Goal: Find specific page/section: Find specific page/section

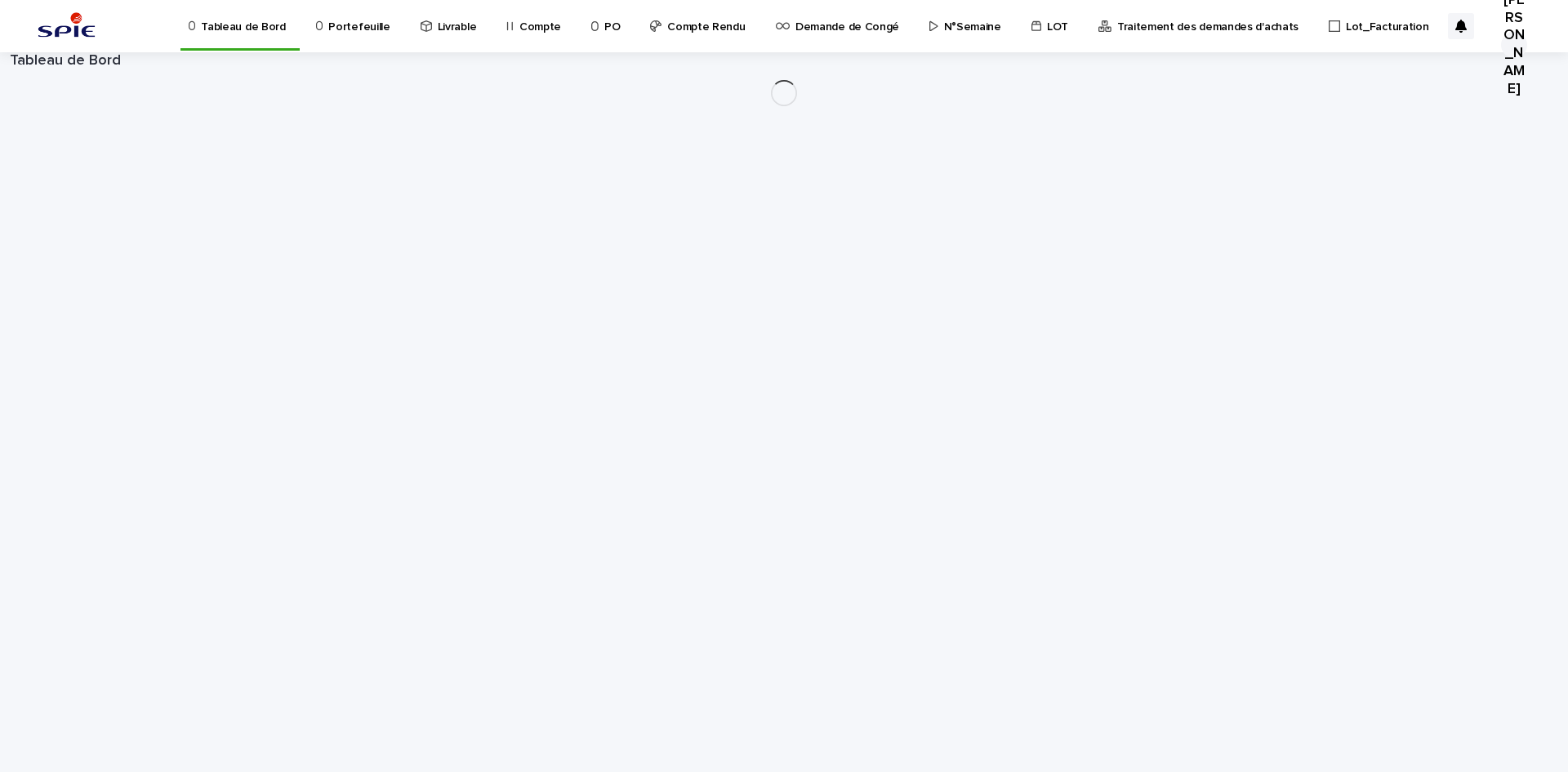
click at [375, 32] on p "Portefeuille" at bounding box center [359, 17] width 61 height 34
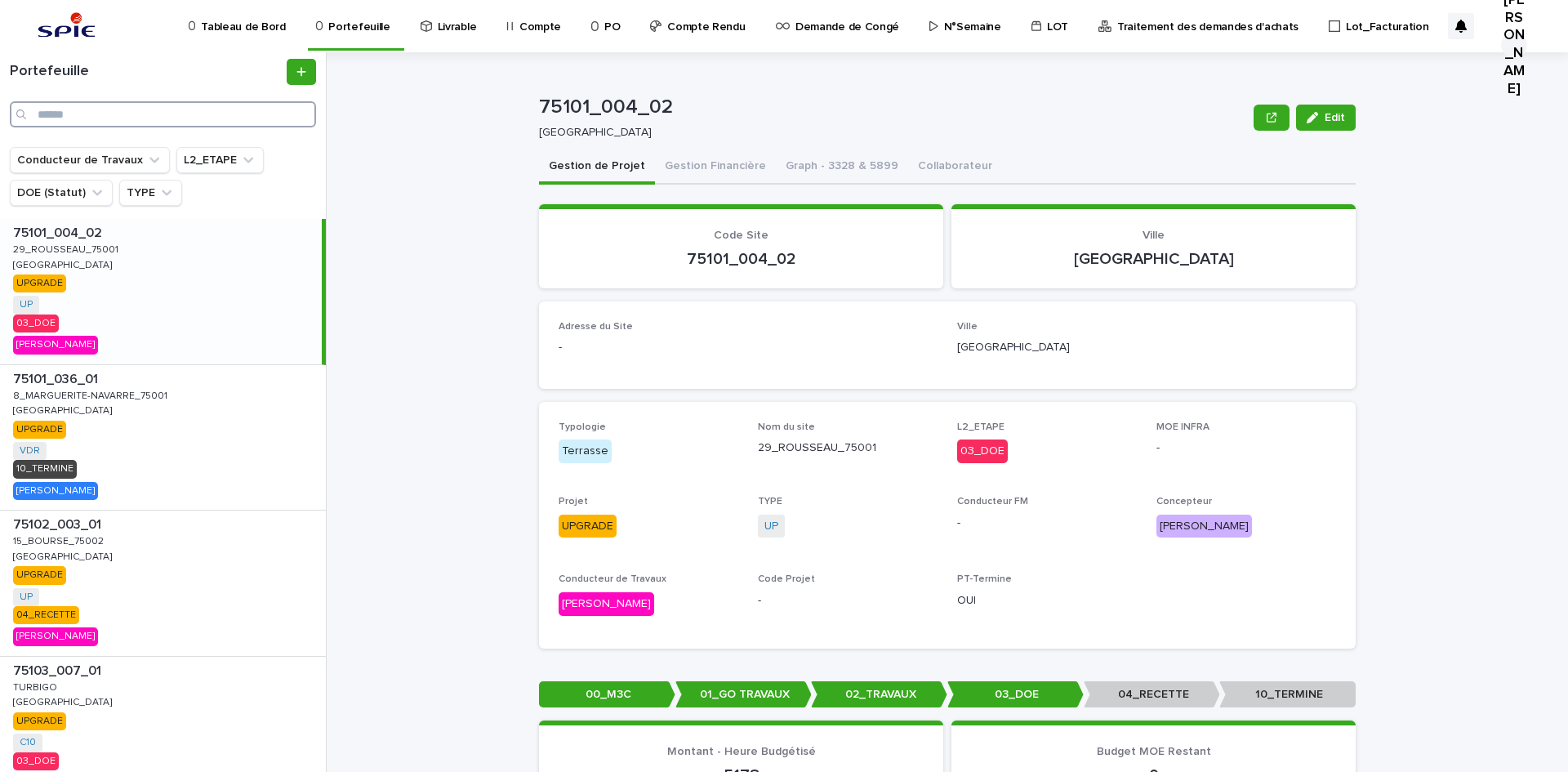
click at [279, 108] on input "Search" at bounding box center [163, 114] width 306 height 26
paste input "**********"
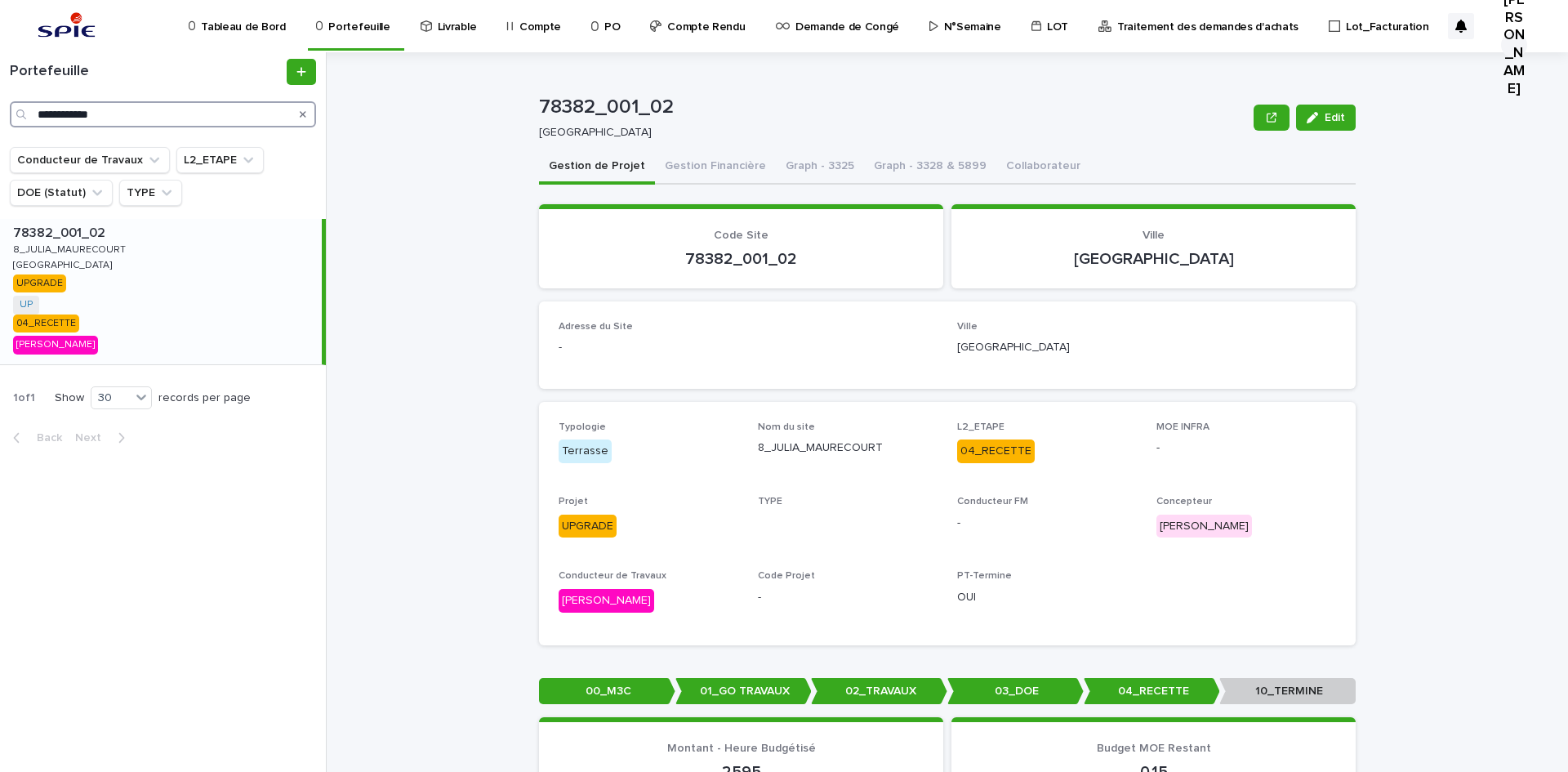
type input "**********"
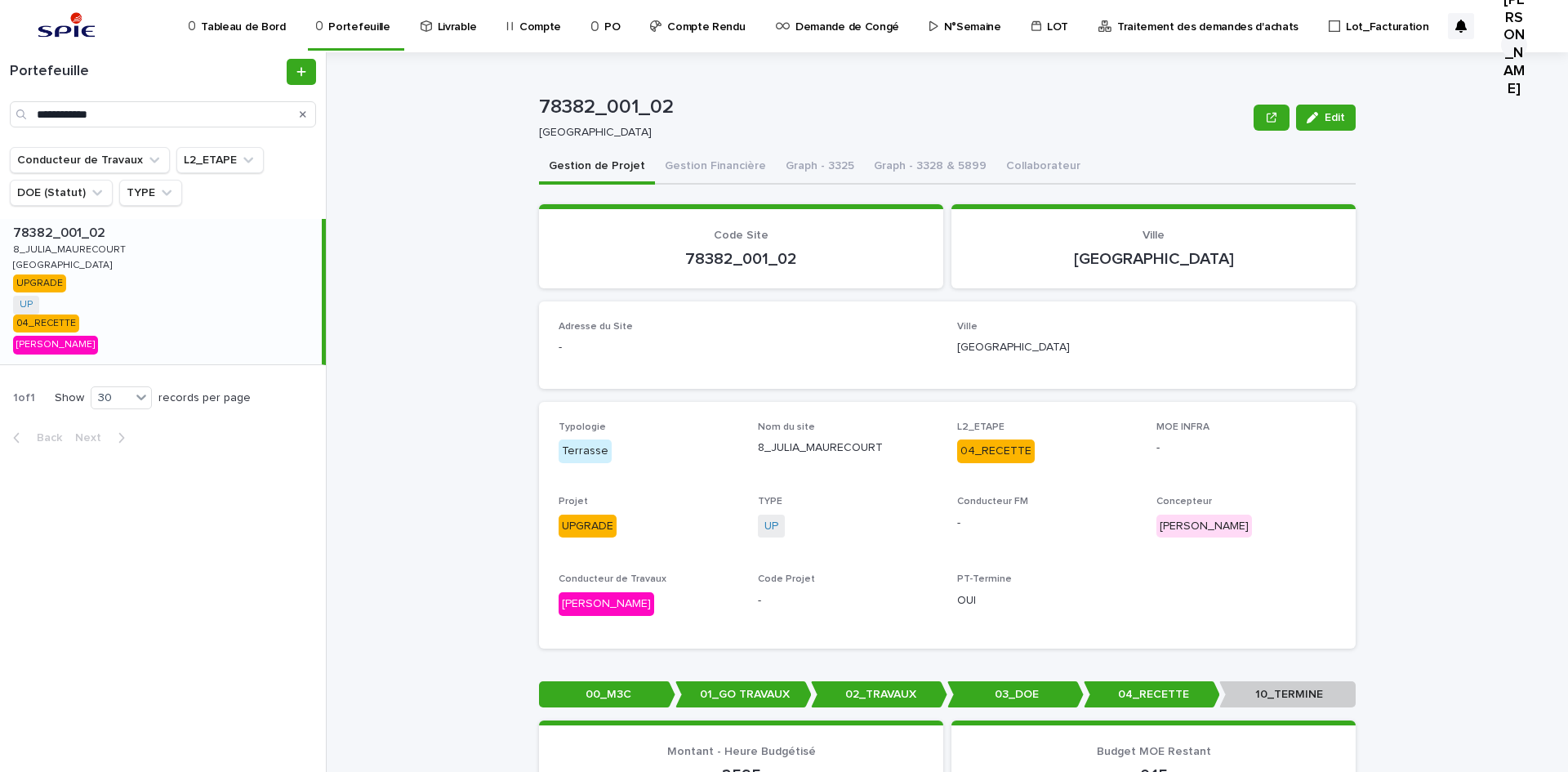
click at [175, 298] on div "78382_001_02 78382_001_02 8_JULIA_MAURECOURT 8_JULIA_MAURECOURT MAURECOURT MAUR…" at bounding box center [160, 291] width 322 height 146
click at [717, 166] on button "Gestion Financière" at bounding box center [715, 167] width 121 height 34
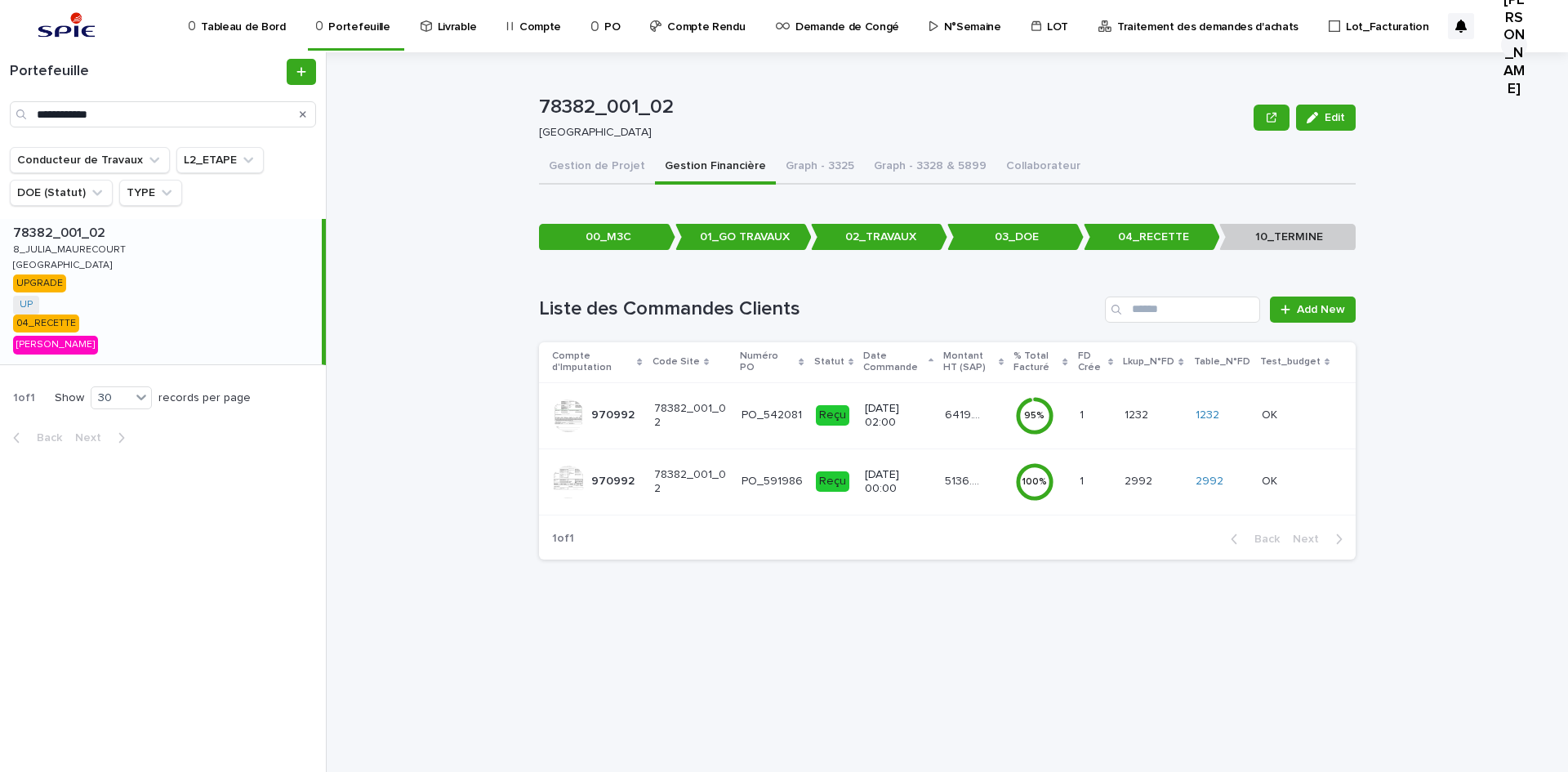
click at [963, 489] on div "5136.04 5136.04" at bounding box center [973, 481] width 57 height 27
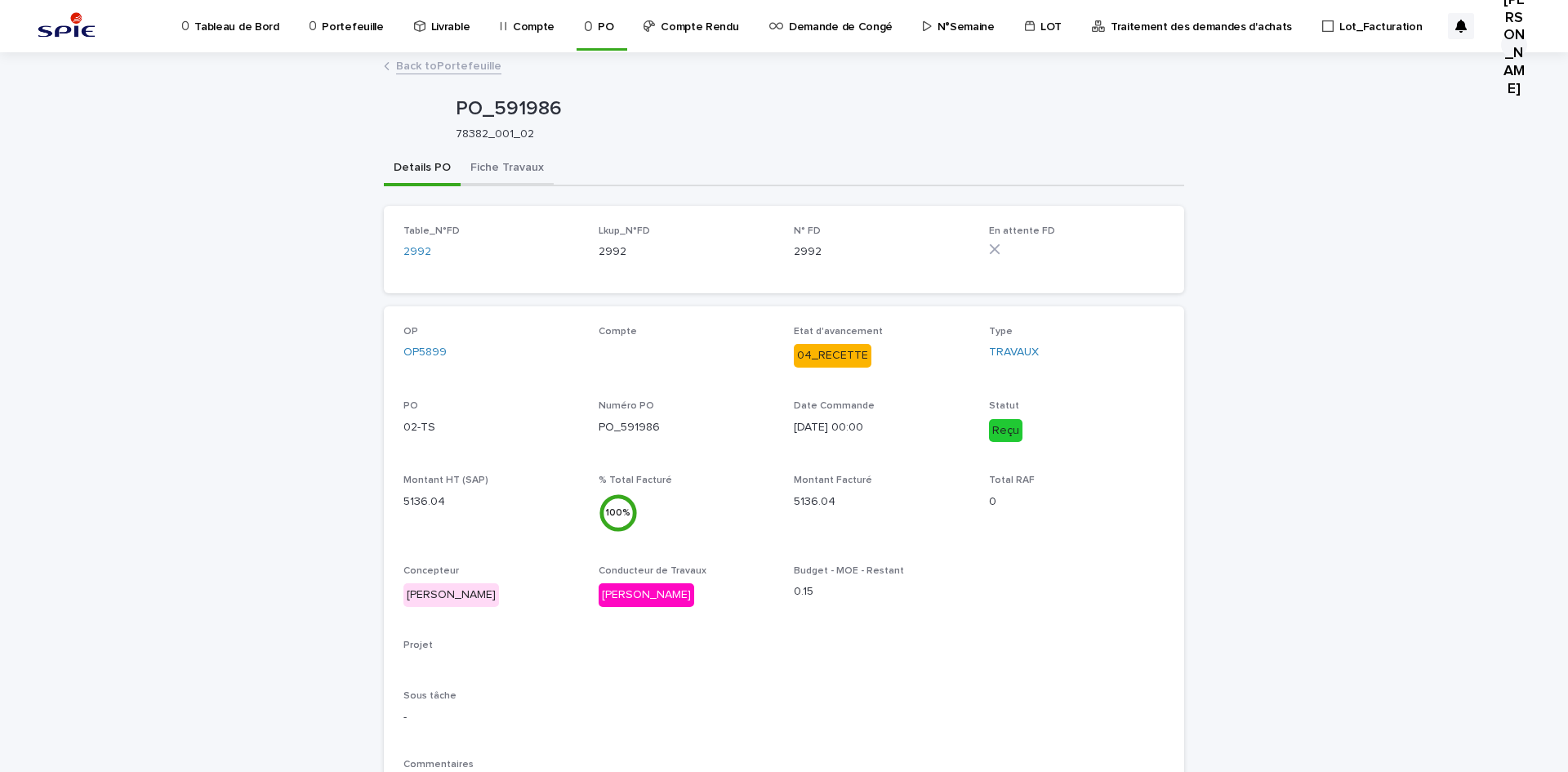
click at [485, 160] on button "Fiche Travaux" at bounding box center [507, 169] width 93 height 34
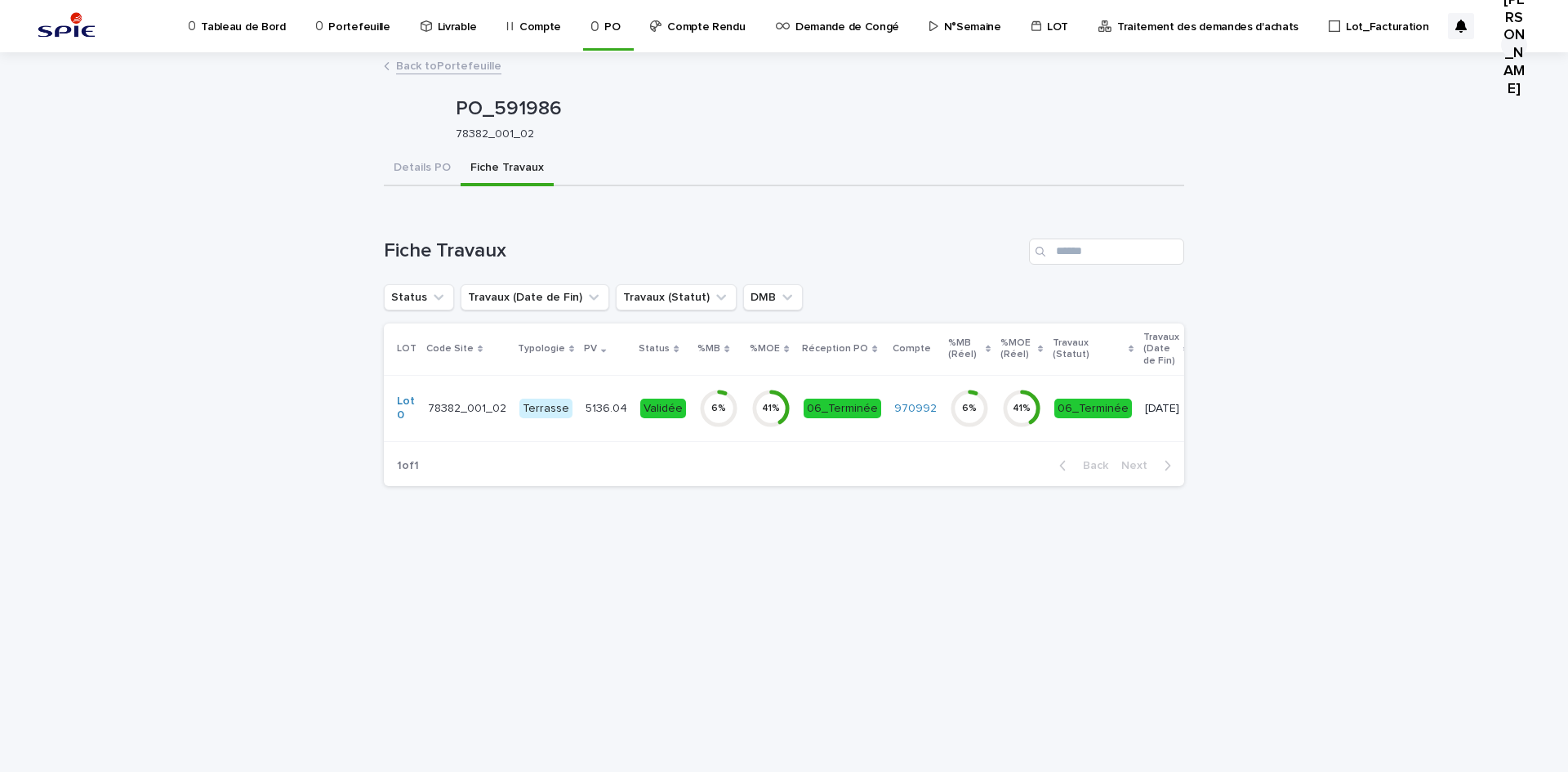
click at [585, 419] on div "5136.04 5136.04" at bounding box center [606, 409] width 41 height 27
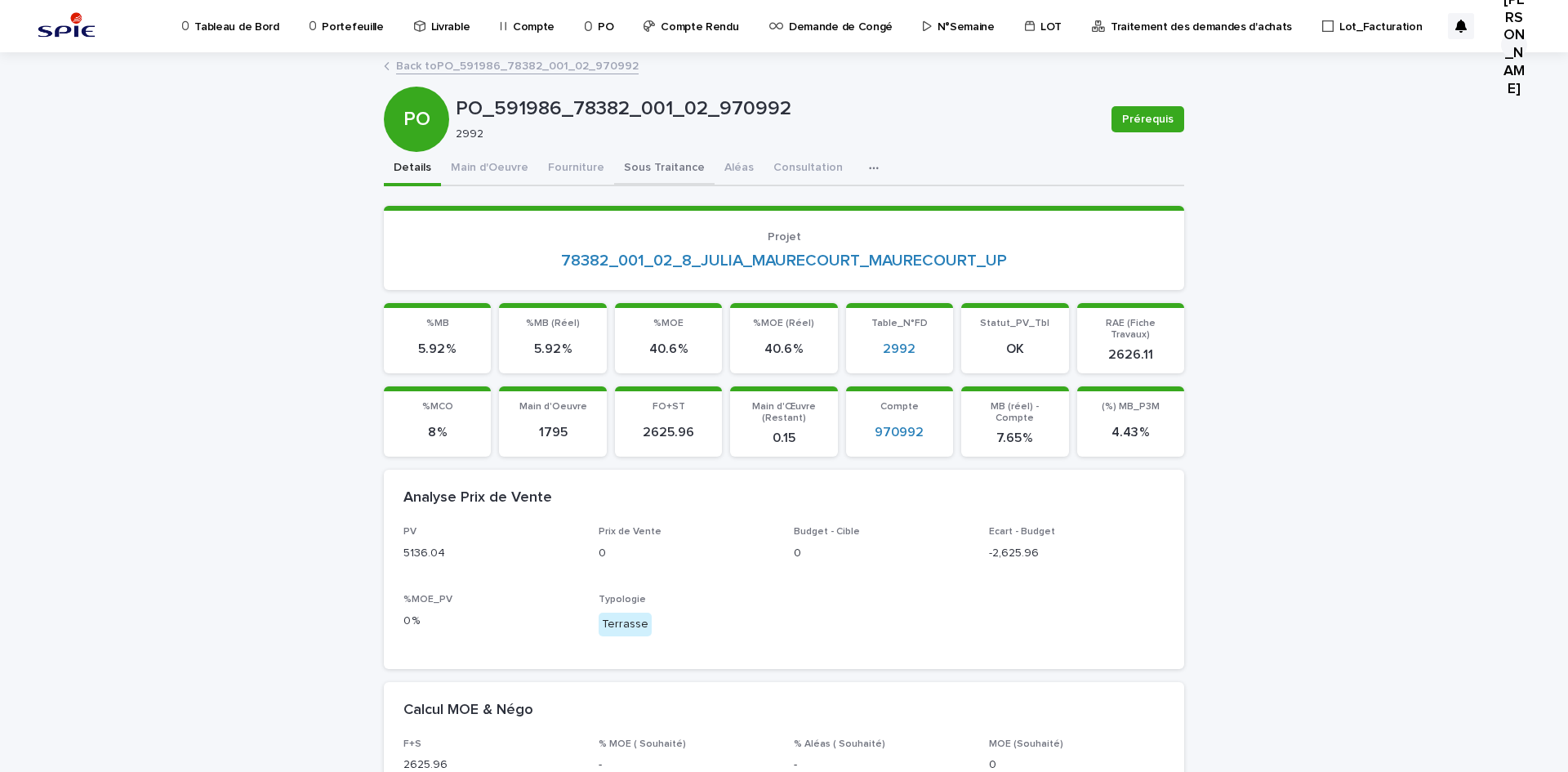
click at [624, 153] on button "Sous Traitance" at bounding box center [664, 169] width 100 height 34
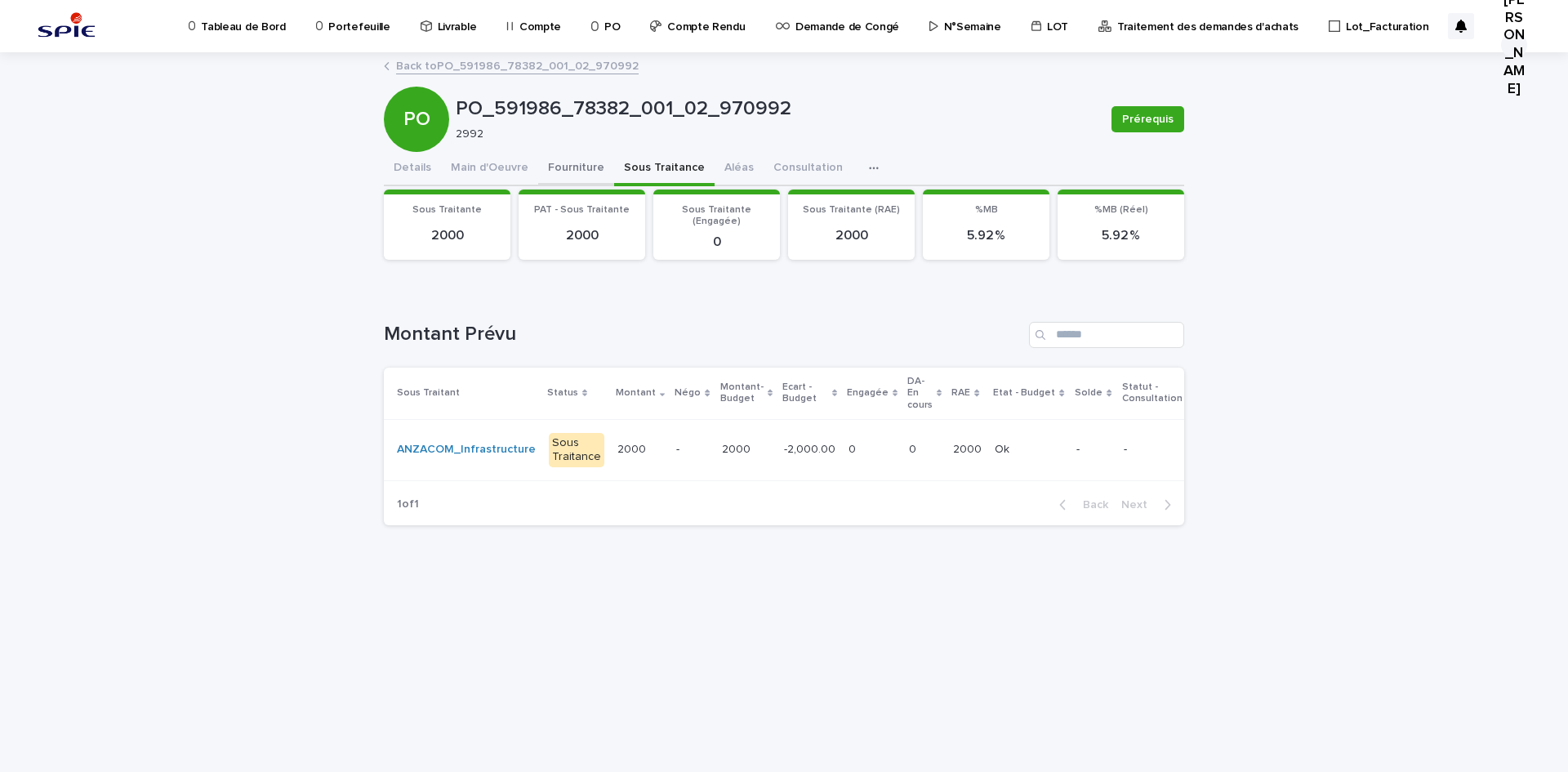
click at [582, 166] on button "Fourniture" at bounding box center [576, 169] width 76 height 34
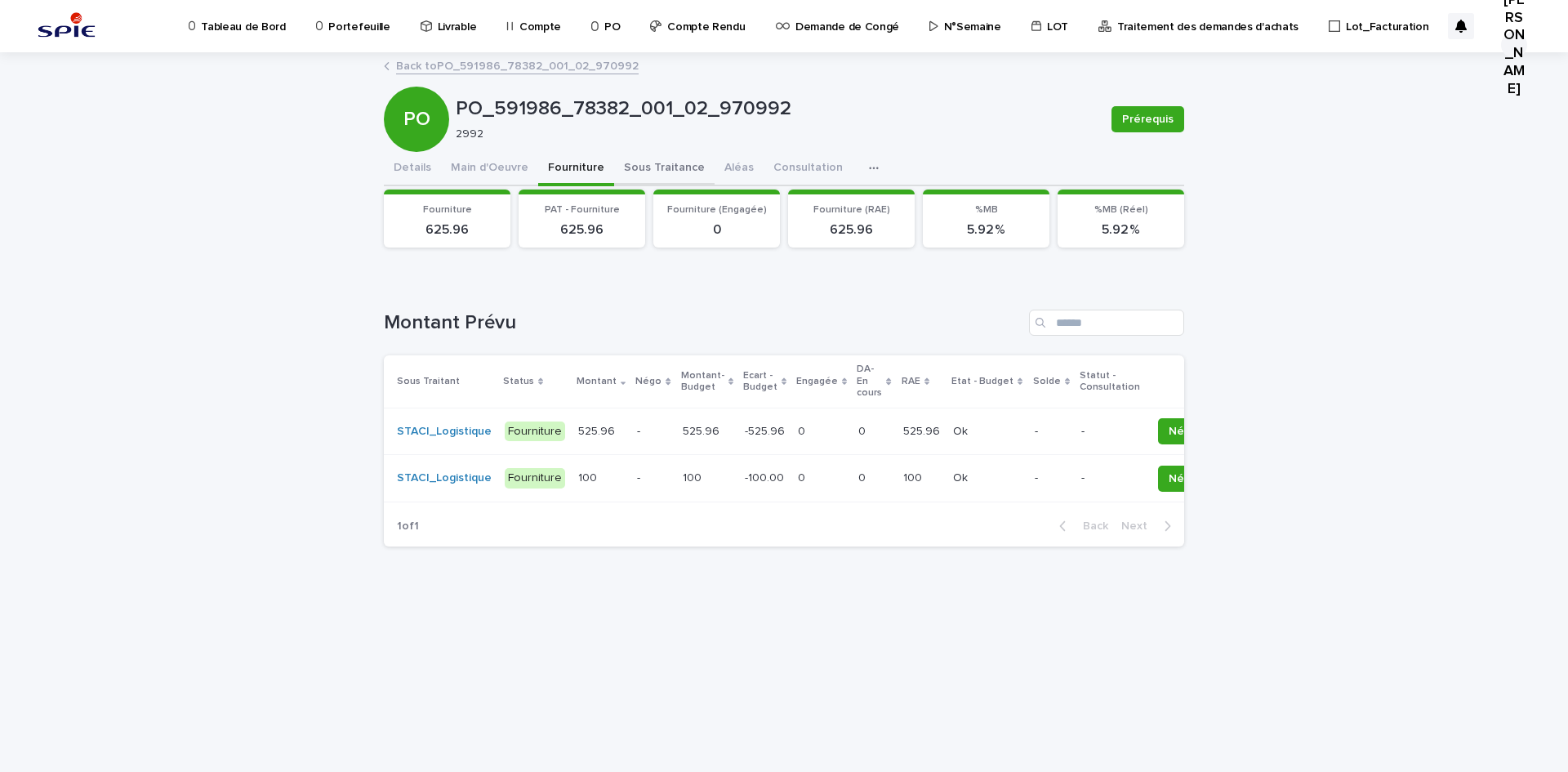
click at [646, 162] on button "Sous Traitance" at bounding box center [664, 169] width 100 height 34
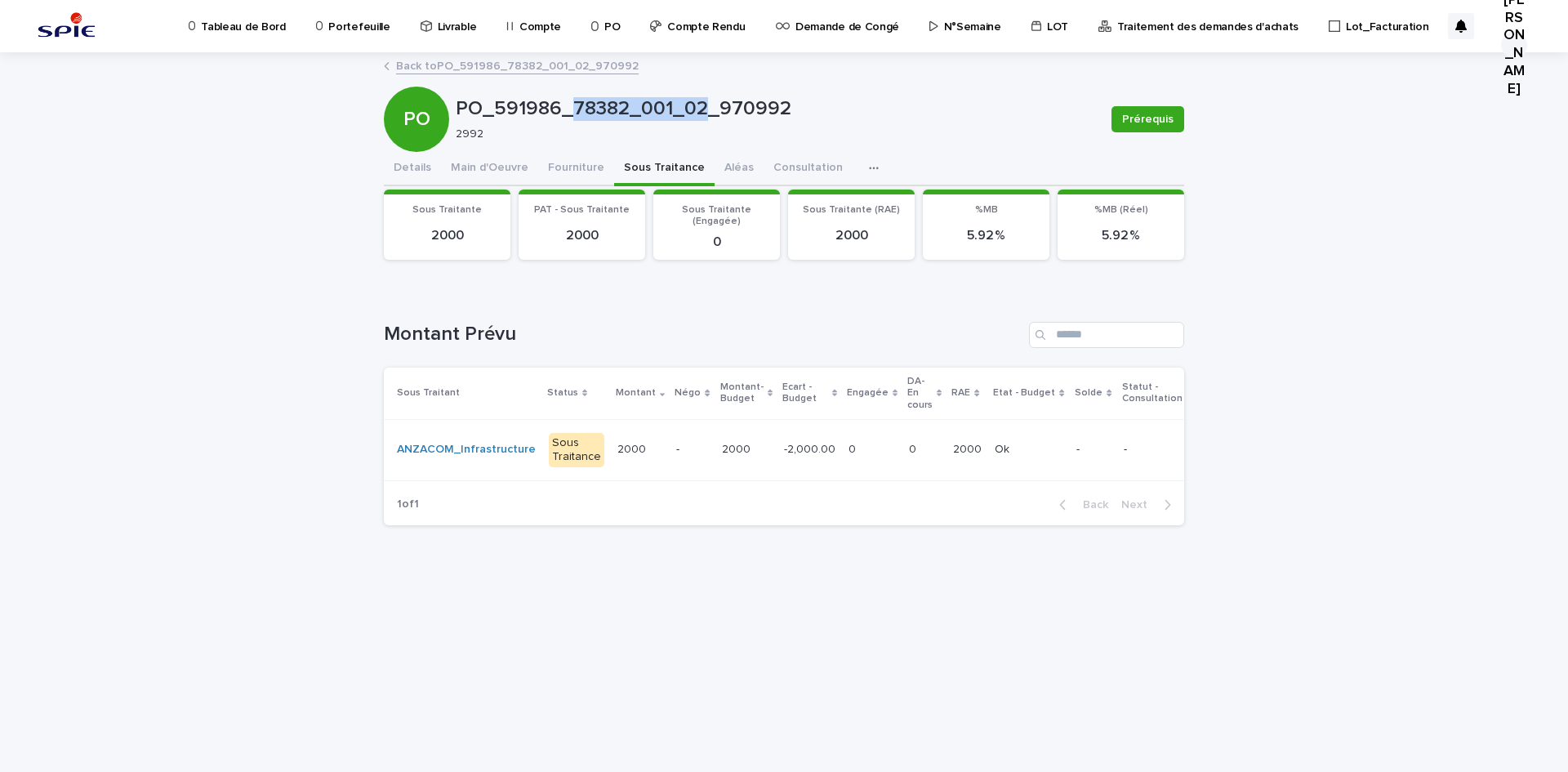
drag, startPoint x: 575, startPoint y: 104, endPoint x: 702, endPoint y: 100, distance: 127.1
click at [702, 100] on p "PO_591986_78382_001_02_970992" at bounding box center [776, 109] width 643 height 24
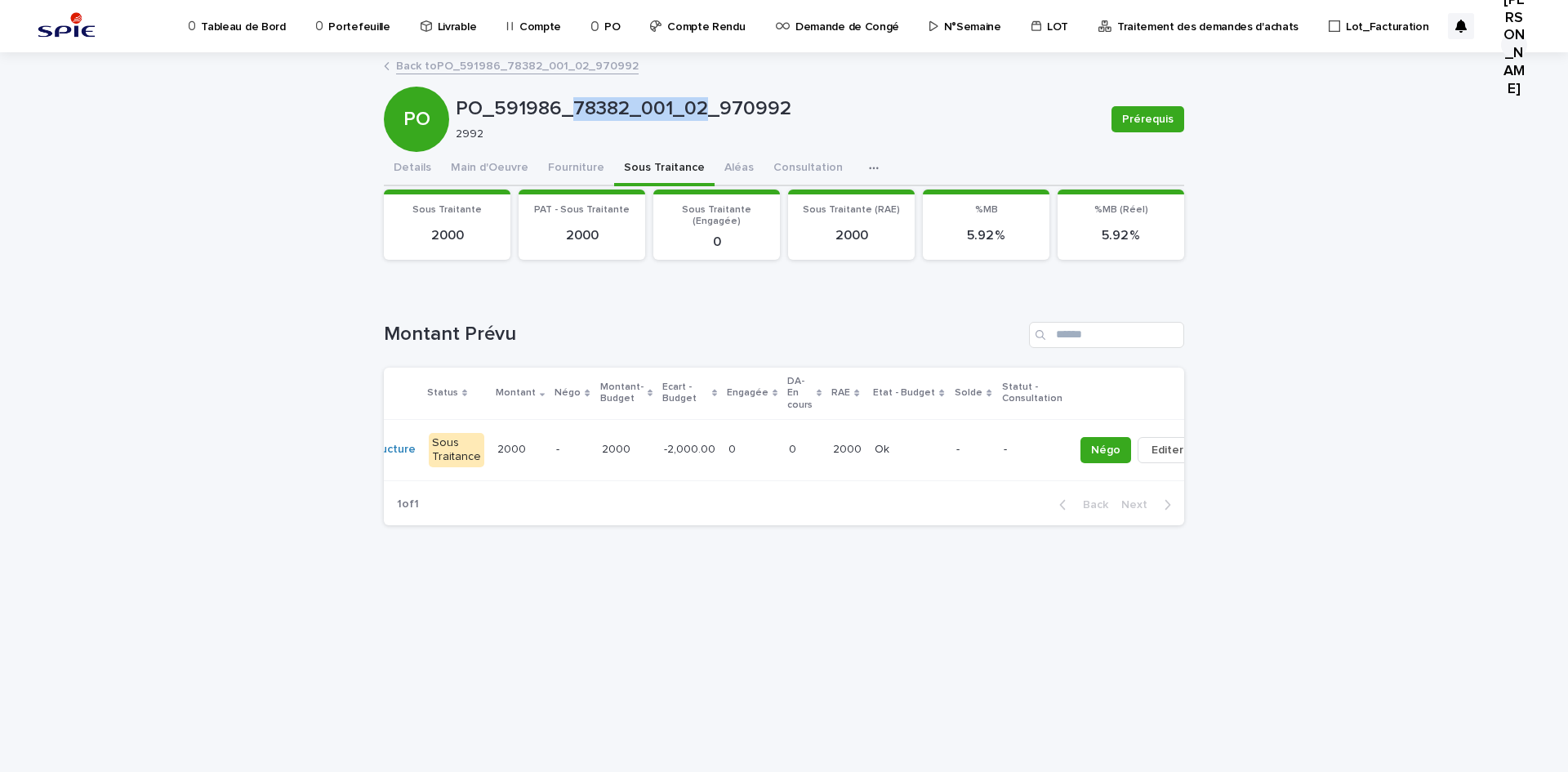
click at [633, 113] on p "PO_591986_78382_001_02_970992" at bounding box center [776, 109] width 643 height 24
drag, startPoint x: 577, startPoint y: 107, endPoint x: 652, endPoint y: 110, distance: 75.1
click at [652, 110] on p "PO_591986_78382_001_02_970992" at bounding box center [776, 109] width 643 height 24
drag, startPoint x: 706, startPoint y: 106, endPoint x: 573, endPoint y: 105, distance: 133.0
click at [573, 105] on p "PO_591986_78382_001_02_970992" at bounding box center [776, 109] width 643 height 24
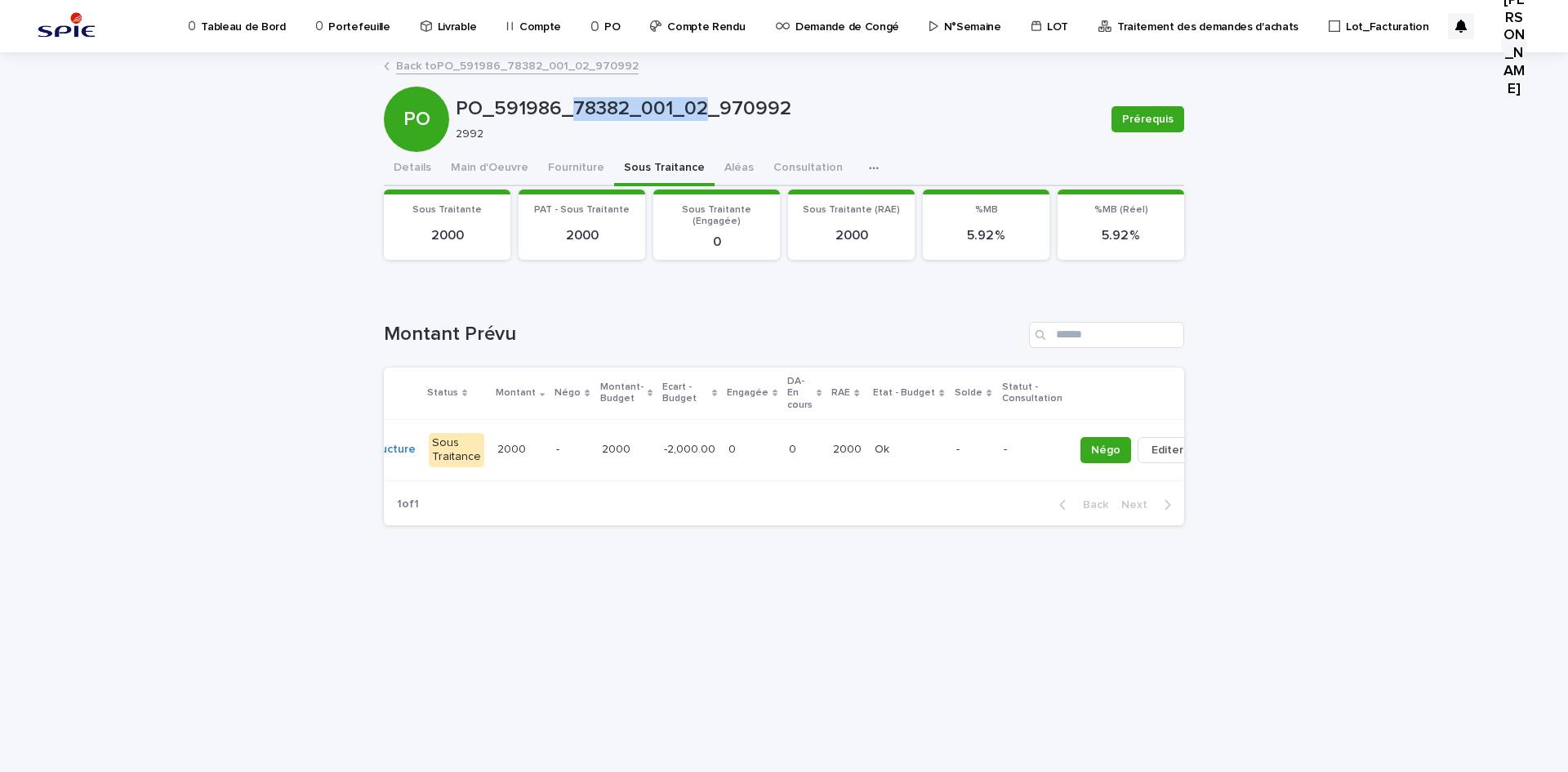
copy p "78382_001_02"
click at [359, 19] on p "Portefeuille" at bounding box center [359, 17] width 61 height 34
